Goal: Check status

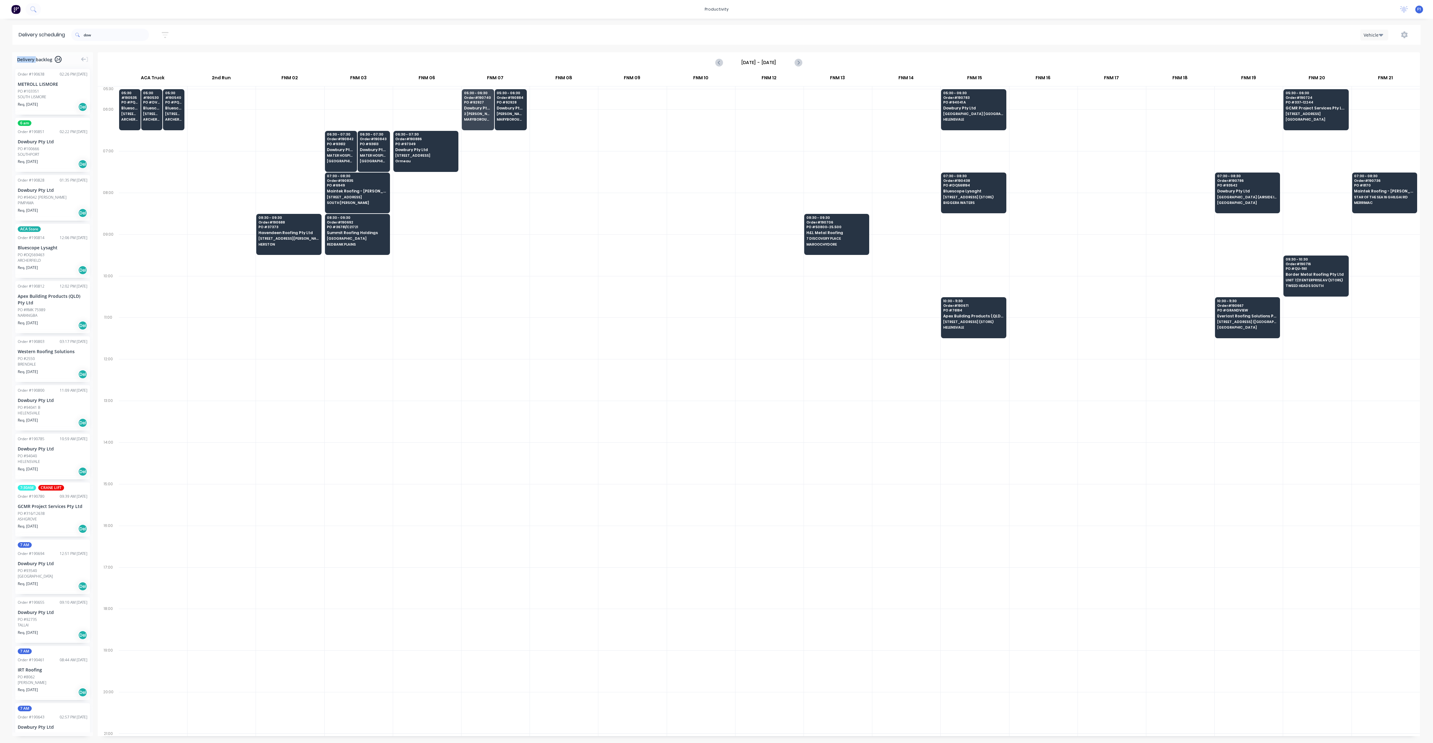
scroll to position [0, 0]
click at [110, 33] on input "dow" at bounding box center [116, 35] width 65 height 12
type input "d"
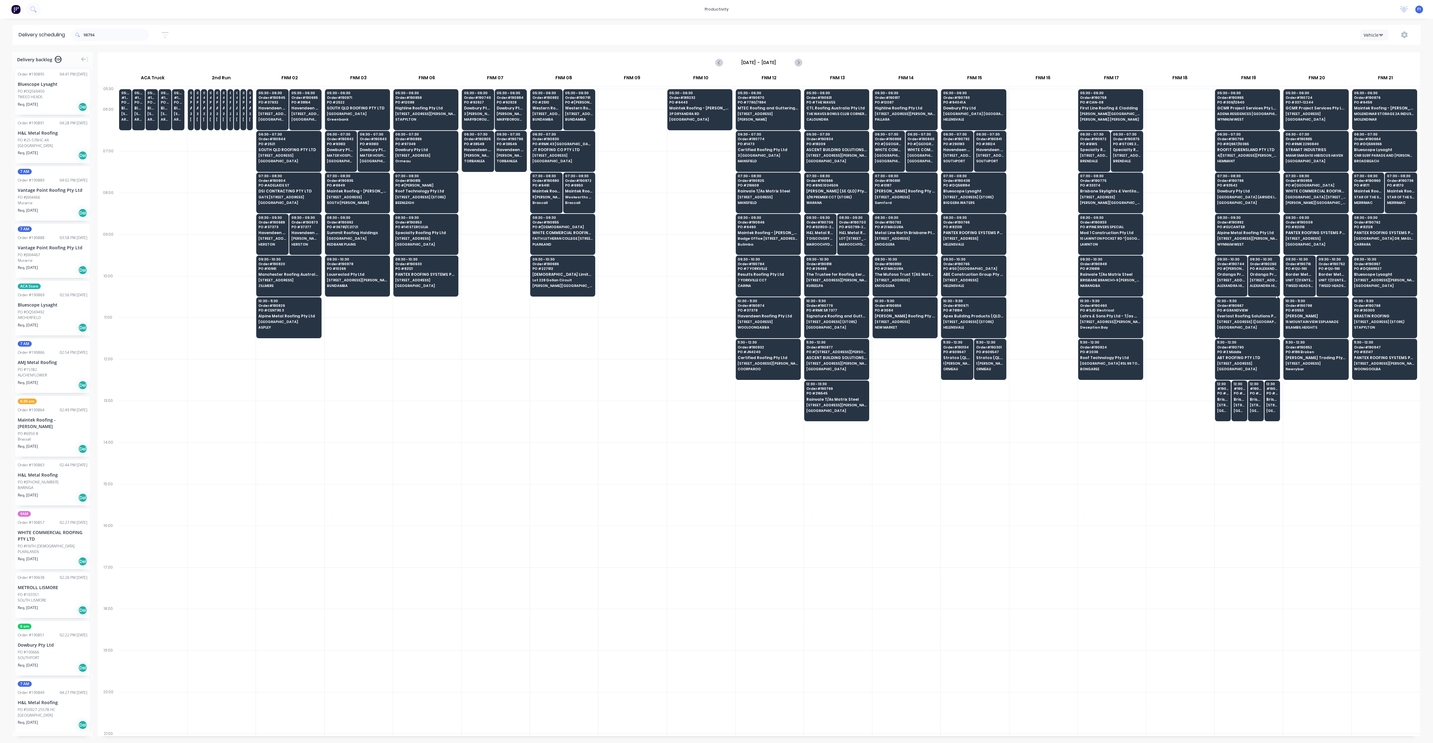
click at [1247, 327] on span "[GEOGRAPHIC_DATA]" at bounding box center [1247, 327] width 60 height 4
click at [1253, 308] on span "PO # GRANDVIEW" at bounding box center [1247, 310] width 60 height 4
click at [1244, 317] on div "10:30 - 11:30 Order # 190667 PO # GRANDVIEW Everlast Roofing Solutions Pty Ltd …" at bounding box center [1247, 314] width 64 height 35
click at [1240, 356] on span "ABT ROOFING PTY LTD" at bounding box center [1247, 358] width 60 height 4
click at [101, 33] on input "98794" at bounding box center [116, 35] width 65 height 12
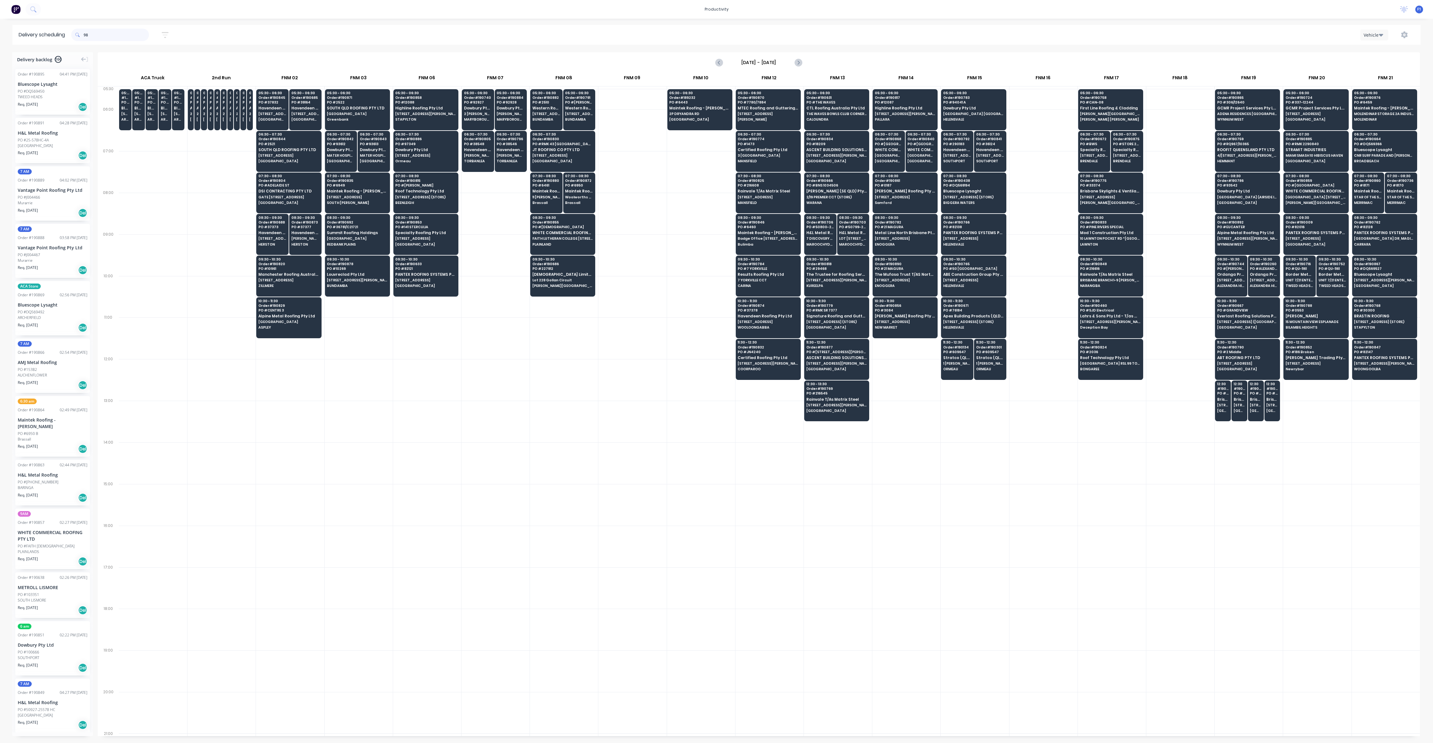
type input "9"
click at [707, 117] on div "05:30 - 06:30 Order # 189232 PO # 6443 Maintek Roofing - [PERSON_NAME] 2P [GEOG…" at bounding box center [699, 106] width 64 height 35
